Goal: Task Accomplishment & Management: Manage account settings

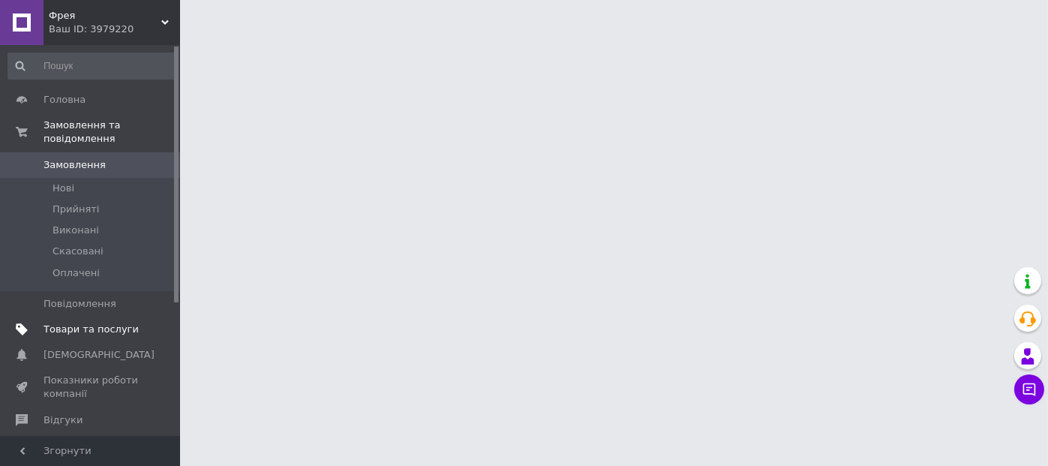
click at [81, 323] on span "Товари та послуги" at bounding box center [91, 330] width 95 height 14
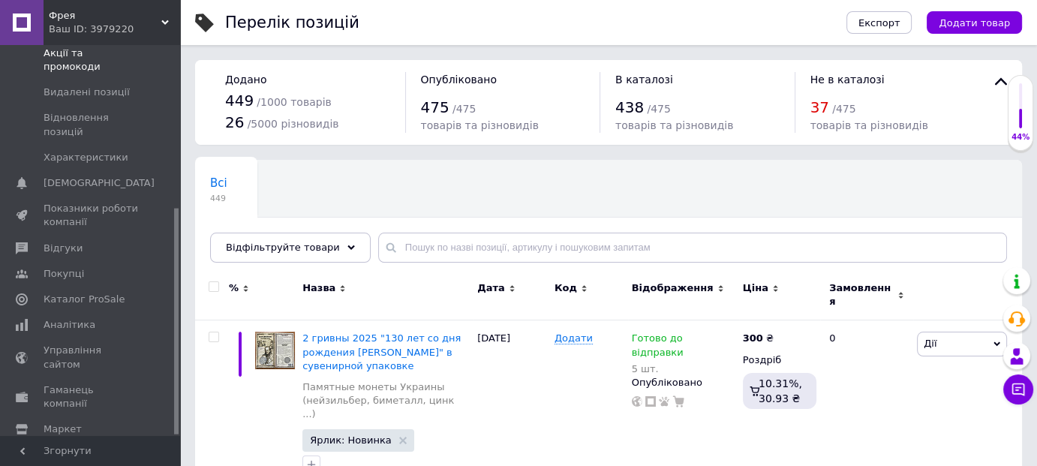
scroll to position [281, 0]
click at [78, 446] on span "Налаштування" at bounding box center [82, 453] width 77 height 14
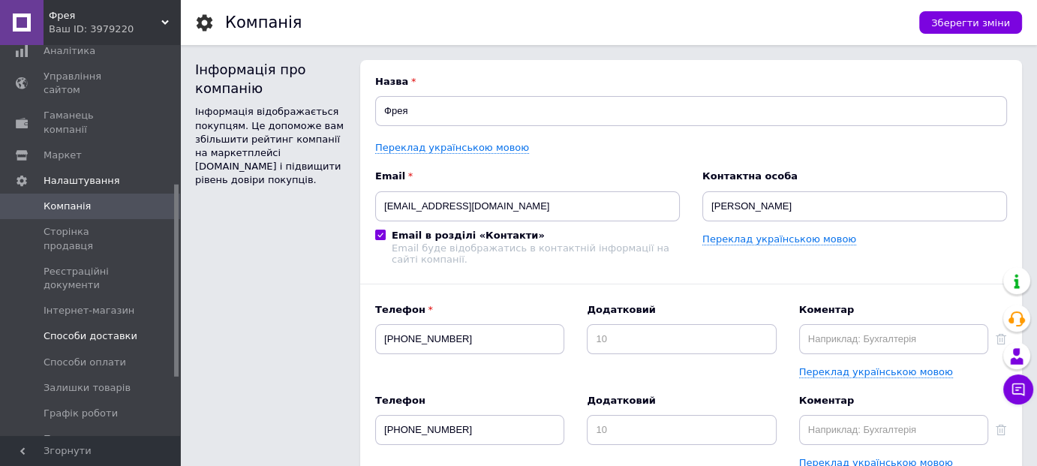
click at [92, 329] on span "Способи доставки" at bounding box center [91, 336] width 94 height 14
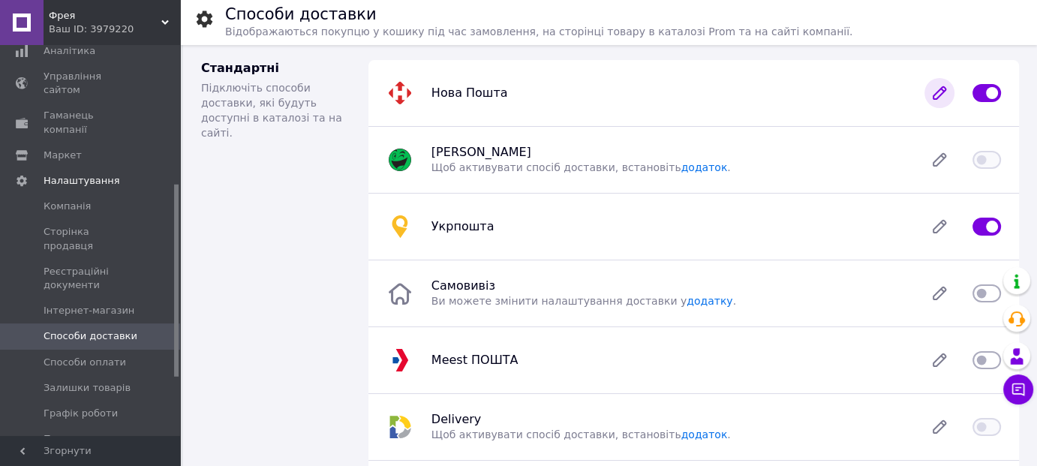
click at [937, 93] on icon at bounding box center [940, 93] width 12 height 12
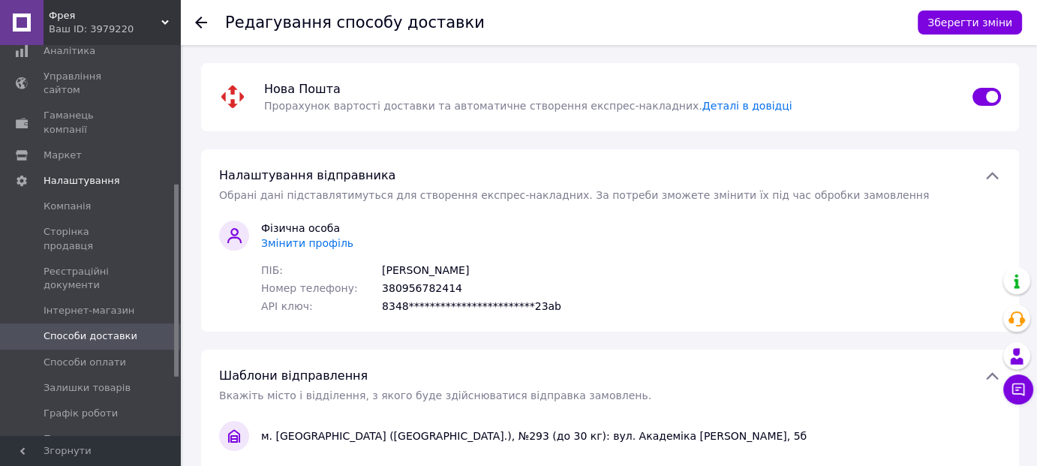
click at [300, 243] on span "Змінити профіль" at bounding box center [307, 243] width 92 height 12
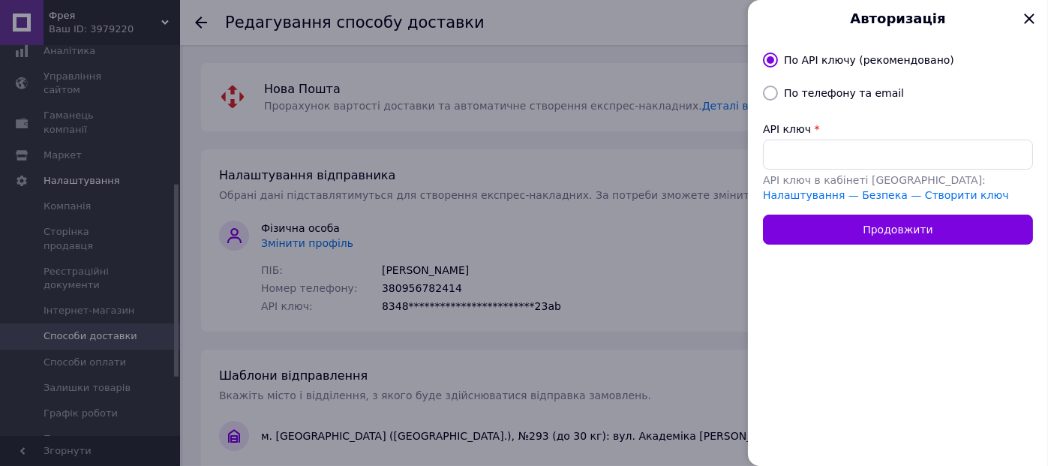
click at [770, 89] on input "По телефону та email" at bounding box center [770, 93] width 15 height 15
radio input "true"
radio input "false"
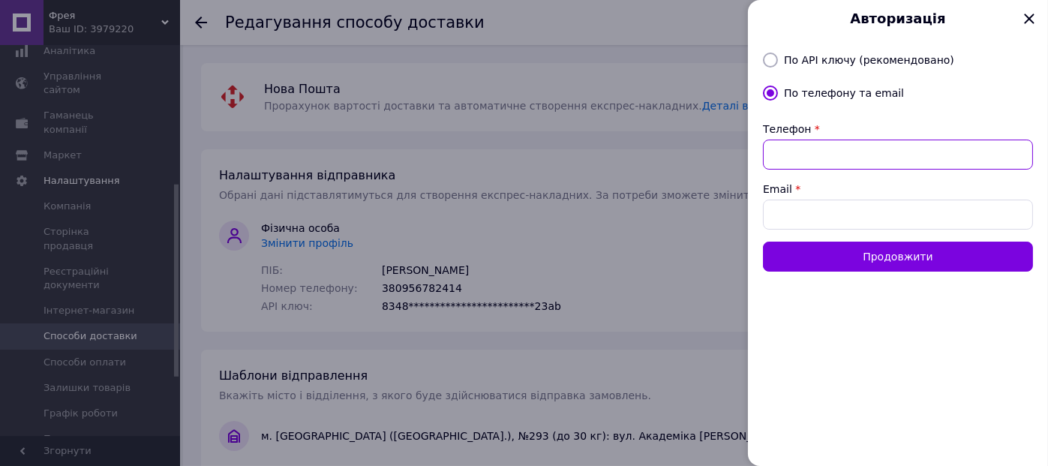
click at [794, 152] on input "Телефон" at bounding box center [898, 155] width 270 height 30
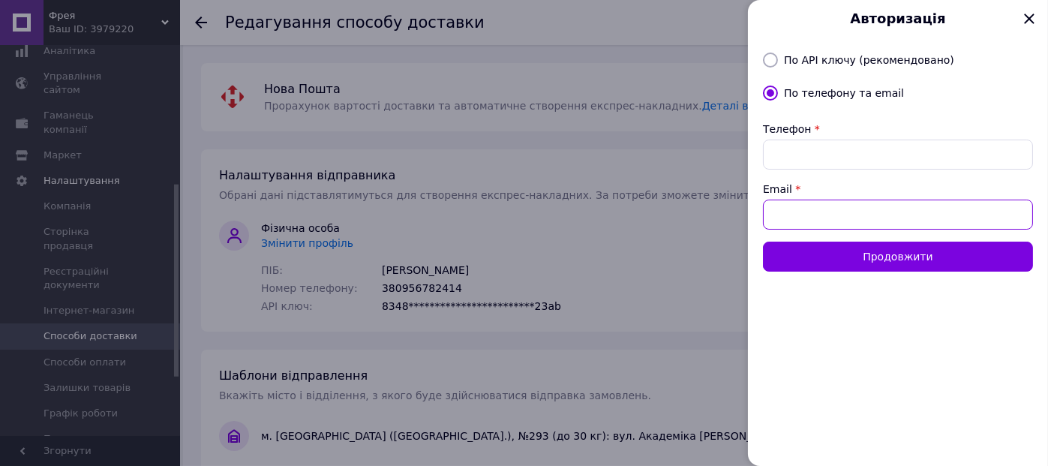
click at [788, 215] on input "Email" at bounding box center [898, 215] width 270 height 30
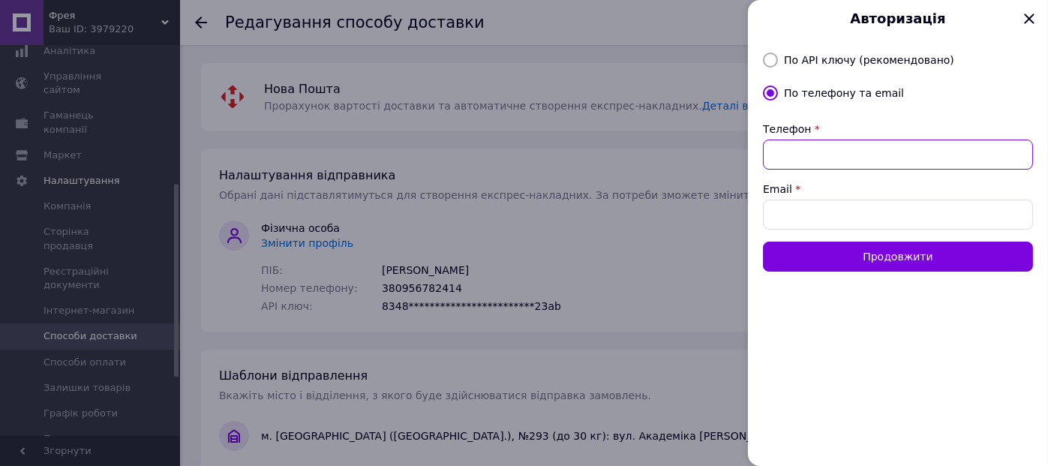
click at [796, 152] on input "Телефон" at bounding box center [898, 155] width 270 height 30
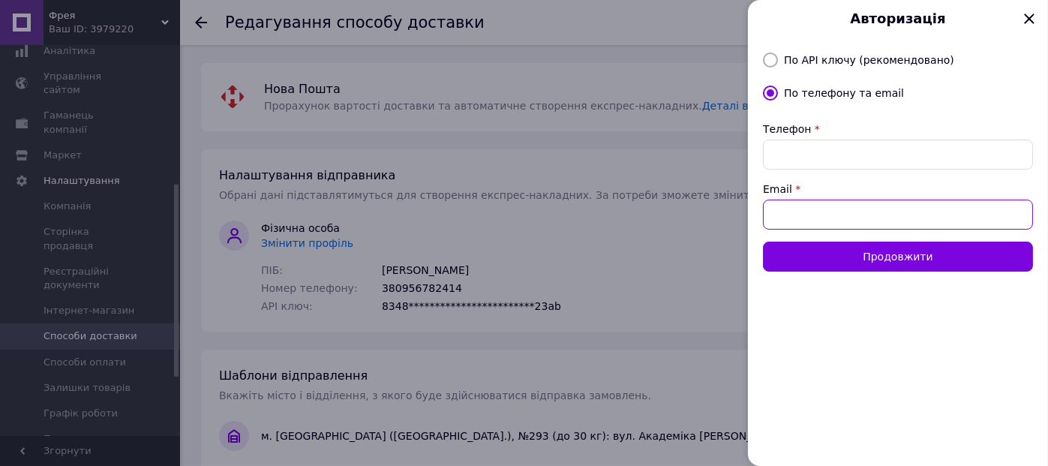
click at [781, 212] on input "Email" at bounding box center [898, 215] width 270 height 30
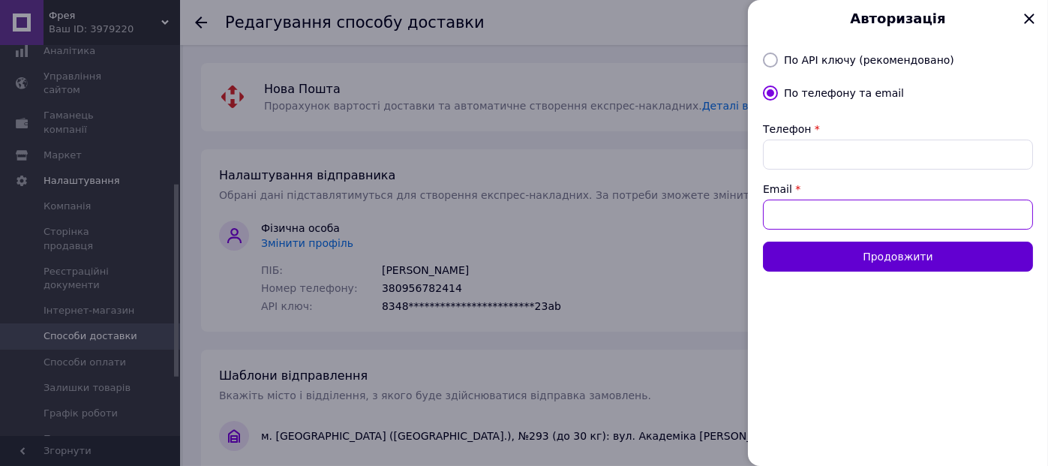
type input "[EMAIL_ADDRESS][DOMAIN_NAME]"
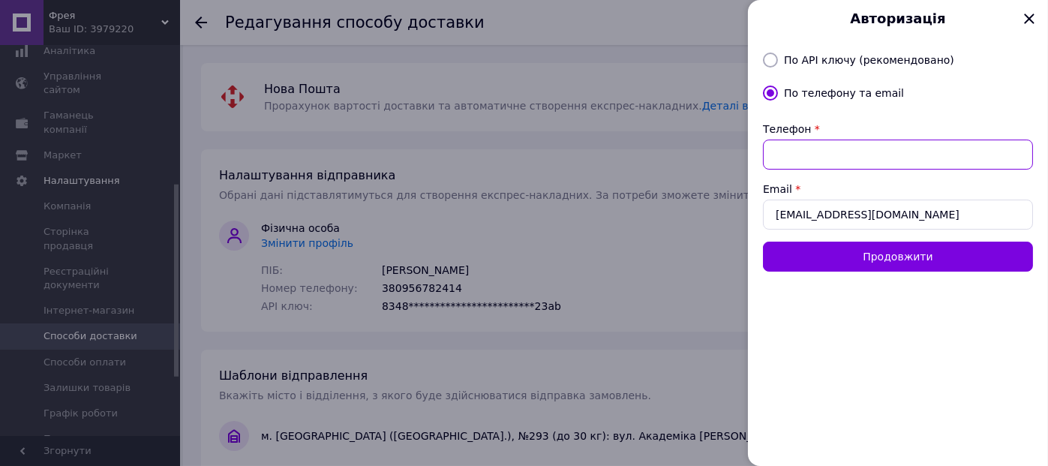
click at [788, 149] on input "Телефон" at bounding box center [898, 155] width 270 height 30
type input "380956782419"
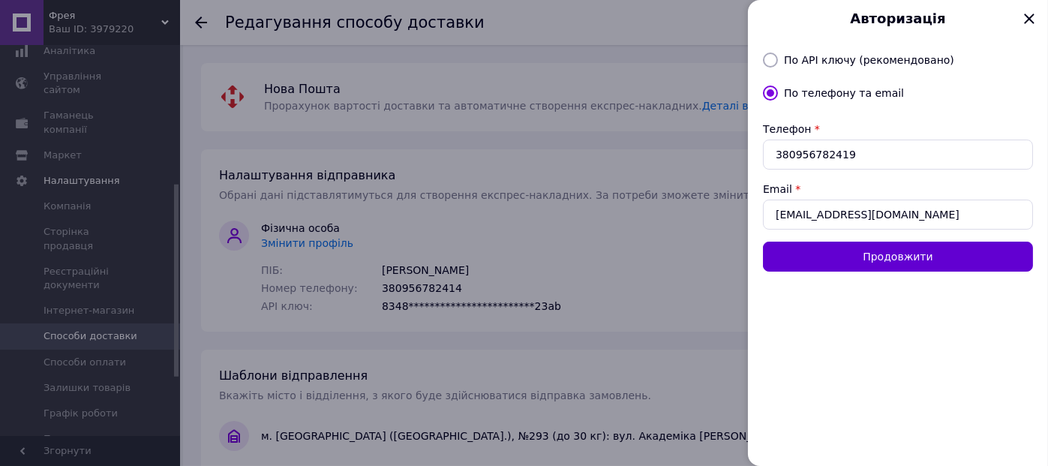
click at [898, 259] on button "Продовжити" at bounding box center [898, 257] width 270 height 30
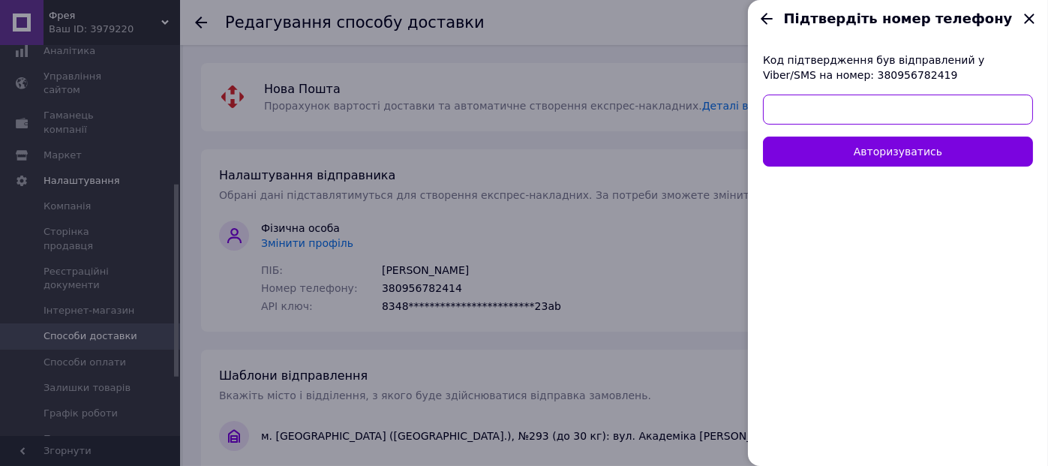
click at [837, 110] on input "text" at bounding box center [898, 110] width 270 height 30
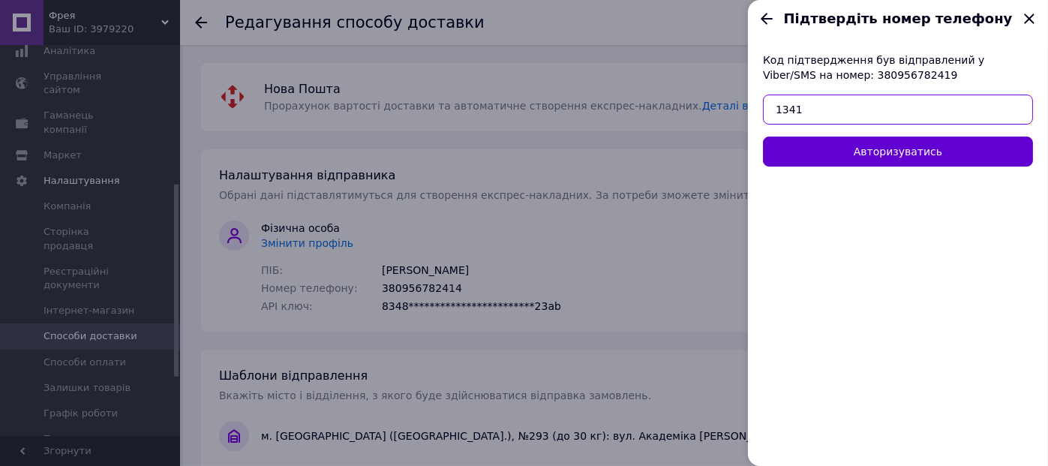
type input "1341"
click at [886, 150] on button "Авторизуватись" at bounding box center [898, 152] width 270 height 30
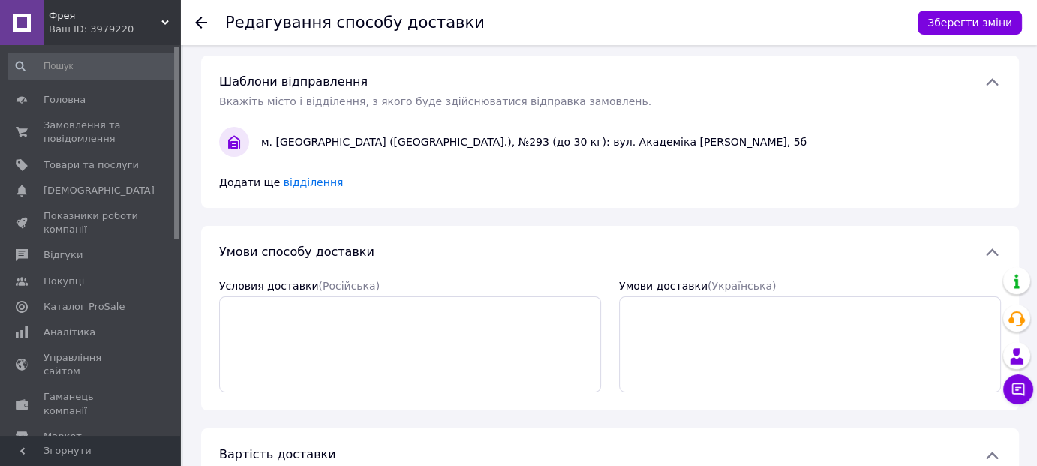
scroll to position [150, 0]
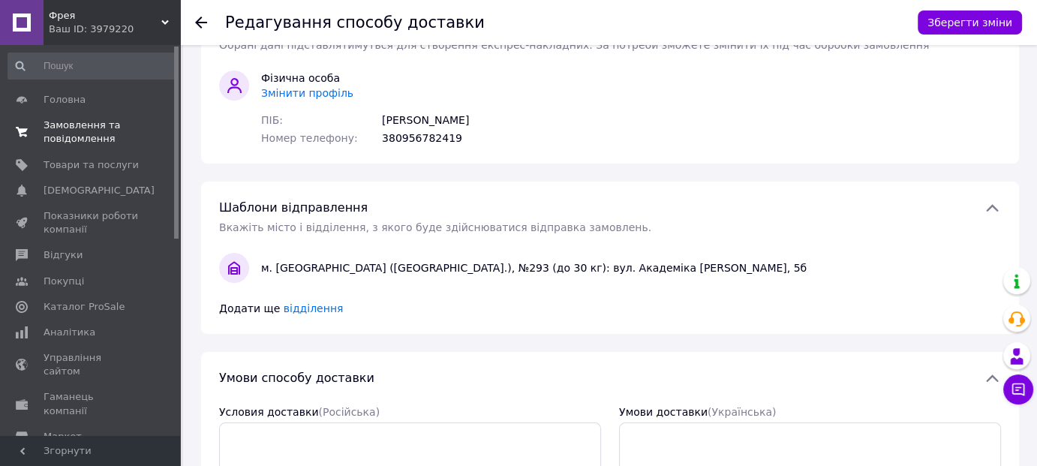
click at [80, 135] on span "Замовлення та повідомлення" at bounding box center [91, 132] width 95 height 27
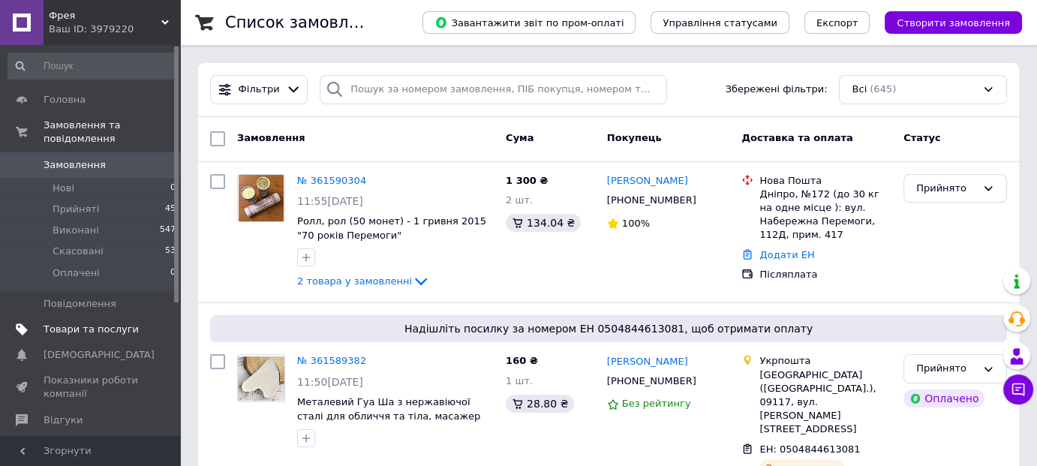
click at [82, 323] on span "Товари та послуги" at bounding box center [91, 330] width 95 height 14
